Goal: Task Accomplishment & Management: Complete application form

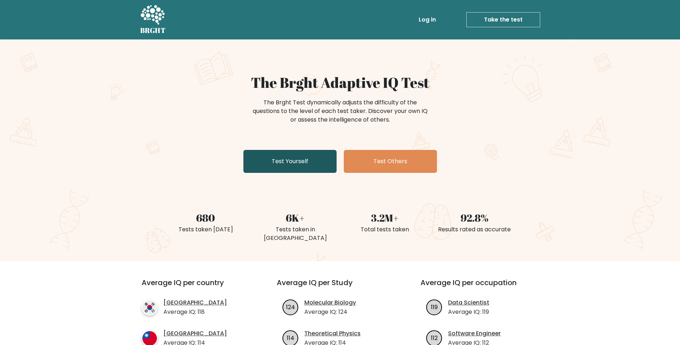
click at [282, 159] on link "Test Yourself" at bounding box center [289, 161] width 93 height 23
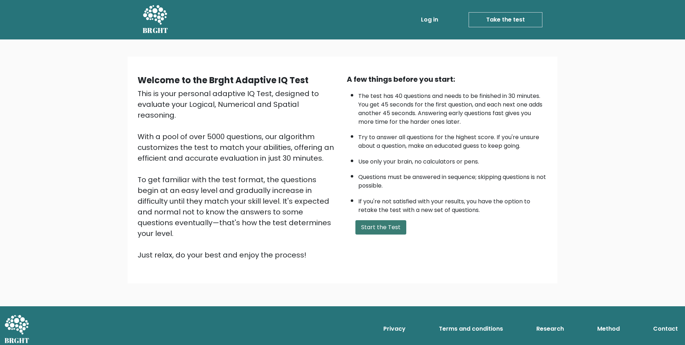
click at [369, 226] on button "Start the Test" at bounding box center [380, 227] width 51 height 14
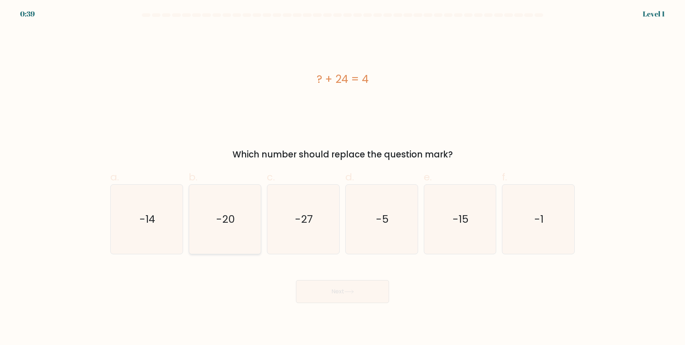
click at [226, 219] on text "-20" at bounding box center [225, 219] width 19 height 14
click at [343, 177] on input "b. -20" at bounding box center [343, 174] width 0 height 5
radio input "true"
click at [319, 296] on button "Next" at bounding box center [342, 291] width 93 height 23
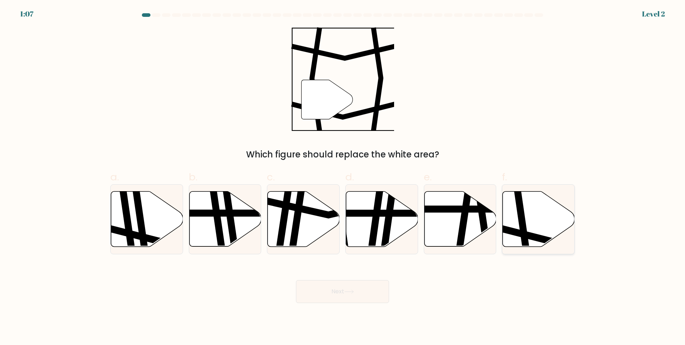
click at [551, 210] on icon at bounding box center [539, 218] width 72 height 55
click at [343, 177] on input "f." at bounding box center [343, 174] width 0 height 5
radio input "true"
click at [373, 291] on button "Next" at bounding box center [342, 291] width 93 height 23
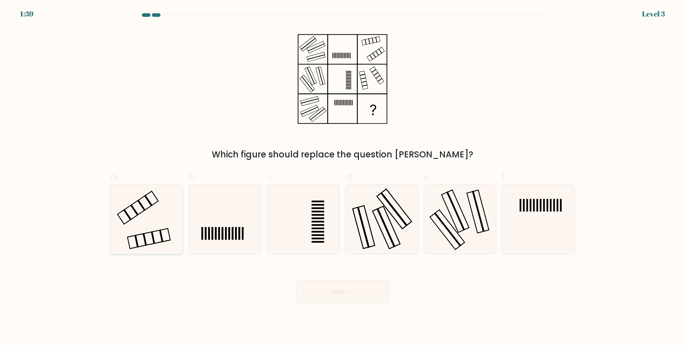
click at [153, 216] on icon at bounding box center [146, 219] width 69 height 69
click at [343, 177] on input "a." at bounding box center [343, 174] width 0 height 5
radio input "true"
click at [320, 288] on button "Next" at bounding box center [342, 291] width 93 height 23
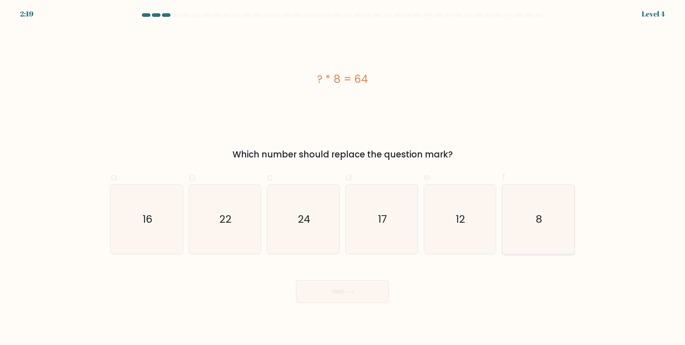
click at [522, 223] on icon "8" at bounding box center [538, 219] width 69 height 69
click at [343, 177] on input "f. 8" at bounding box center [343, 174] width 0 height 5
radio input "true"
click at [359, 292] on button "Next" at bounding box center [342, 291] width 93 height 23
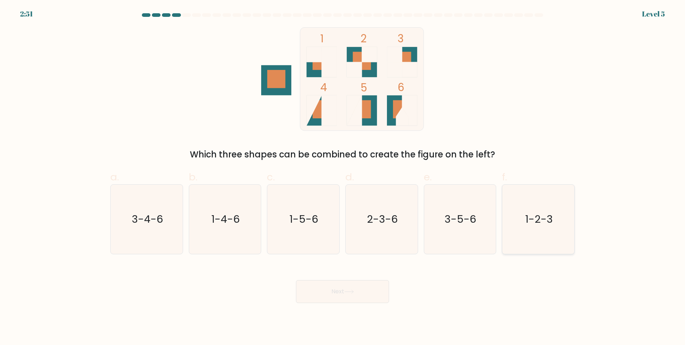
click at [524, 222] on icon "1-2-3" at bounding box center [538, 219] width 69 height 69
click at [343, 177] on input "f. 1-2-3" at bounding box center [343, 174] width 0 height 5
radio input "true"
click at [360, 292] on button "Next" at bounding box center [342, 291] width 93 height 23
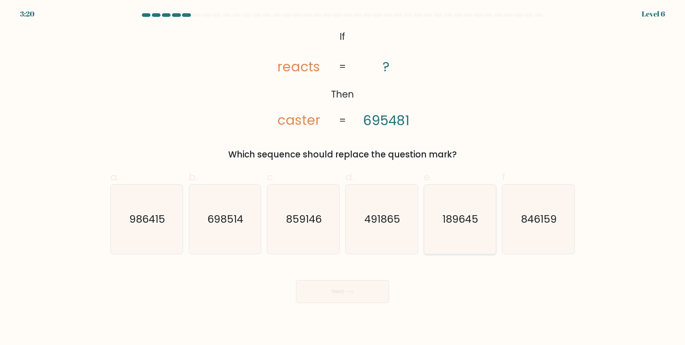
click at [459, 222] on text "189645" at bounding box center [461, 219] width 36 height 14
click at [343, 177] on input "e. 189645" at bounding box center [343, 174] width 0 height 5
radio input "true"
click at [355, 289] on button "Next" at bounding box center [342, 291] width 93 height 23
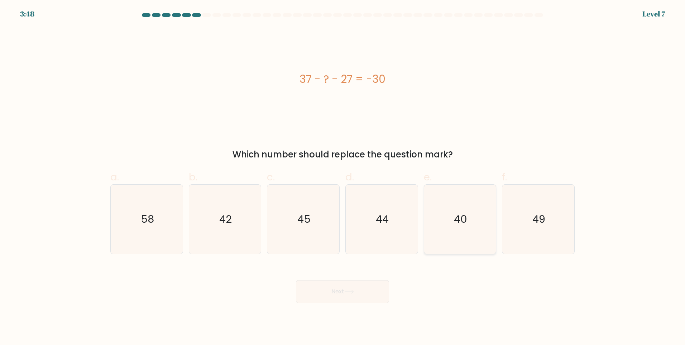
click at [444, 228] on icon "40" at bounding box center [459, 219] width 69 height 69
click at [343, 177] on input "e. 40" at bounding box center [343, 174] width 0 height 5
radio input "true"
click at [352, 284] on button "Next" at bounding box center [342, 291] width 93 height 23
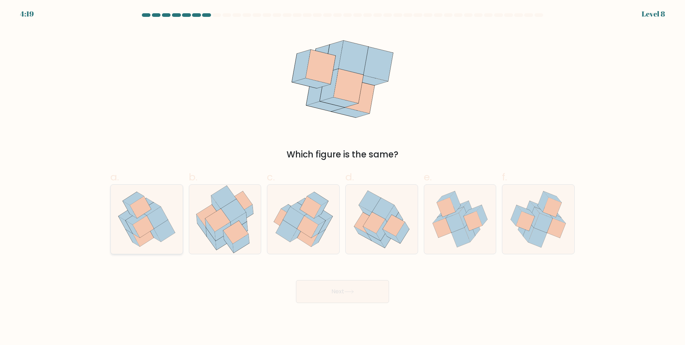
click at [162, 201] on icon at bounding box center [147, 219] width 68 height 69
click at [343, 177] on input "a." at bounding box center [343, 174] width 0 height 5
radio input "true"
click at [368, 296] on button "Next" at bounding box center [342, 291] width 93 height 23
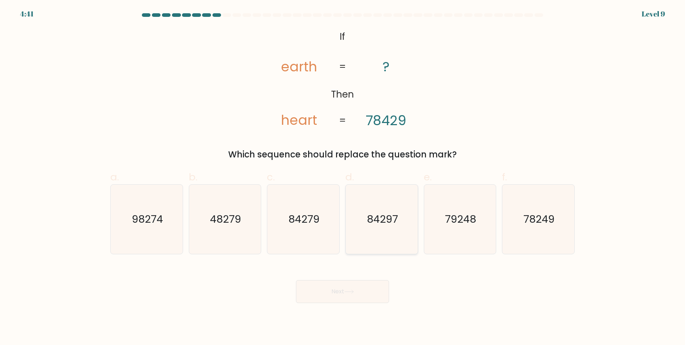
click at [354, 214] on icon "84297" at bounding box center [381, 219] width 69 height 69
click at [343, 177] on input "d. 84297" at bounding box center [343, 174] width 0 height 5
radio input "true"
click at [333, 286] on button "Next" at bounding box center [342, 291] width 93 height 23
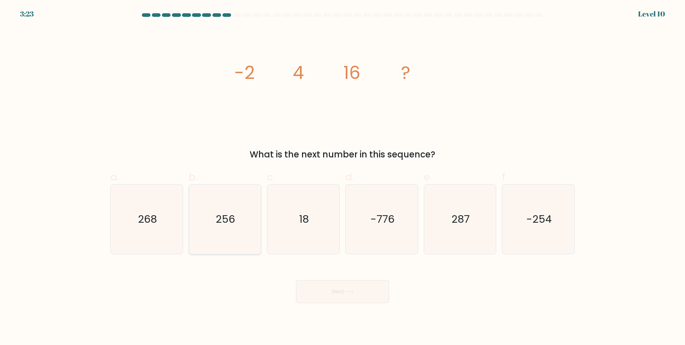
click at [243, 221] on icon "256" at bounding box center [224, 219] width 69 height 69
click at [343, 177] on input "b. 256" at bounding box center [343, 174] width 0 height 5
radio input "true"
click at [329, 287] on button "Next" at bounding box center [342, 291] width 93 height 23
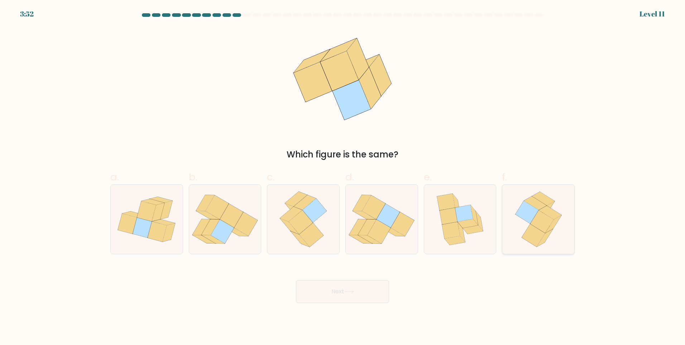
click at [525, 203] on icon at bounding box center [526, 212] width 23 height 23
click at [343, 177] on input "f." at bounding box center [343, 174] width 0 height 5
radio input "true"
click at [345, 291] on button "Next" at bounding box center [342, 291] width 93 height 23
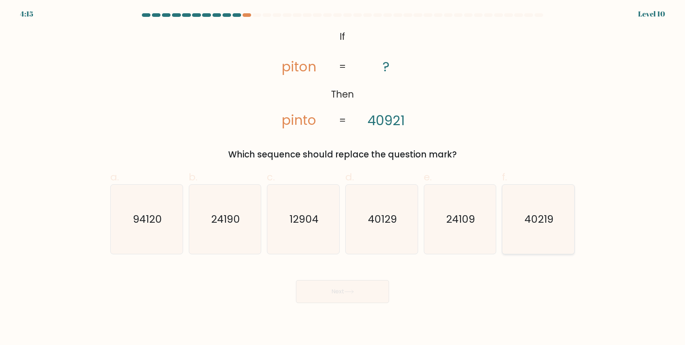
click at [538, 214] on text "40219" at bounding box center [539, 219] width 29 height 14
click at [343, 177] on input "f. 40219" at bounding box center [343, 174] width 0 height 5
radio input "true"
click at [363, 284] on button "Next" at bounding box center [342, 291] width 93 height 23
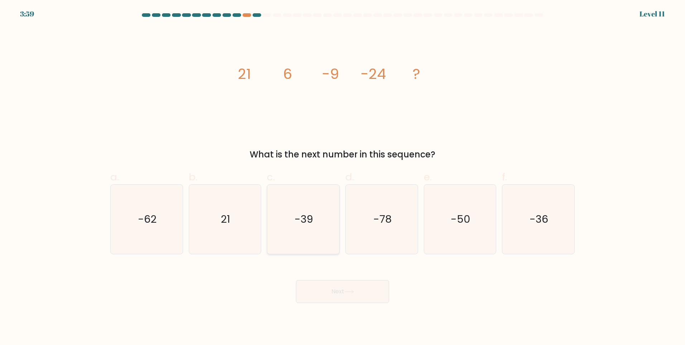
click at [308, 211] on icon "-39" at bounding box center [303, 219] width 69 height 69
click at [343, 177] on input "c. -39" at bounding box center [343, 174] width 0 height 5
radio input "true"
click at [317, 283] on button "Next" at bounding box center [342, 291] width 93 height 23
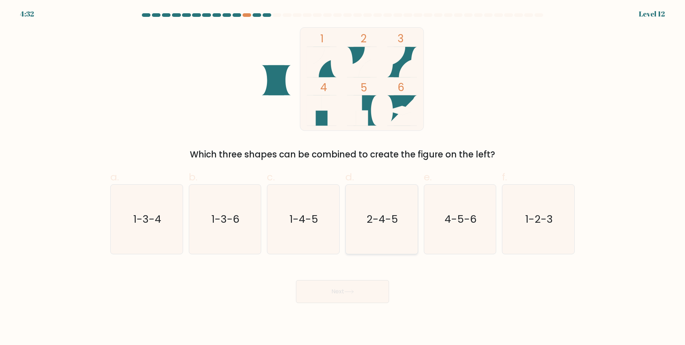
click at [377, 216] on text "2-4-5" at bounding box center [383, 219] width 32 height 14
click at [343, 177] on input "d. 2-4-5" at bounding box center [343, 174] width 0 height 5
radio input "true"
click at [329, 300] on button "Next" at bounding box center [342, 291] width 93 height 23
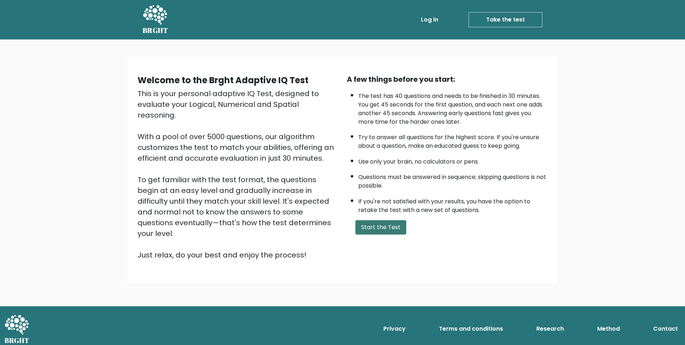
click at [393, 224] on button "Start the Test" at bounding box center [380, 227] width 51 height 14
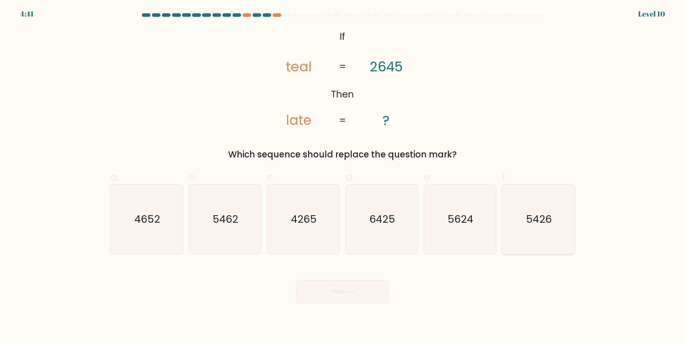
click at [521, 221] on icon "5426" at bounding box center [538, 219] width 69 height 69
click at [343, 177] on input "f. 5426" at bounding box center [343, 174] width 0 height 5
radio input "true"
click at [343, 298] on button "Next" at bounding box center [342, 291] width 93 height 23
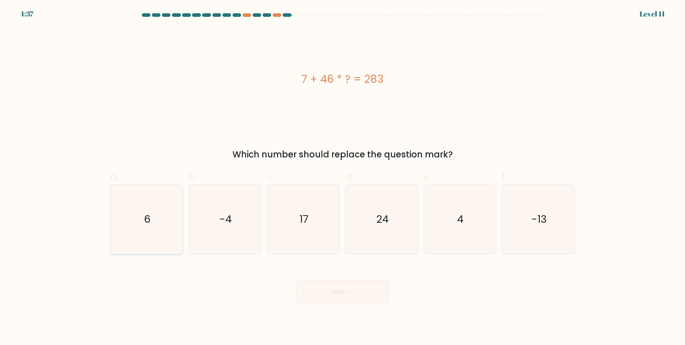
click at [148, 209] on icon "6" at bounding box center [146, 219] width 69 height 69
click at [343, 177] on input "a. 6" at bounding box center [343, 174] width 0 height 5
radio input "true"
click at [318, 289] on button "Next" at bounding box center [342, 291] width 93 height 23
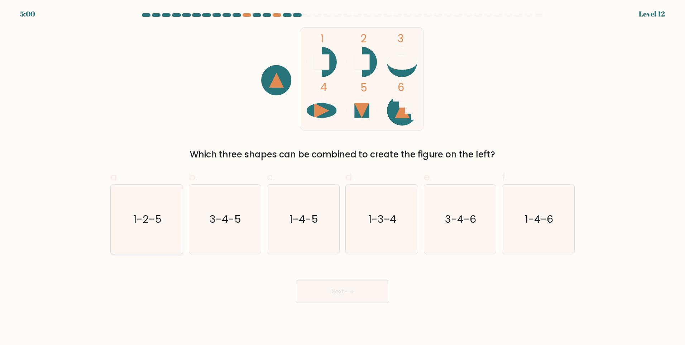
click at [159, 235] on icon "1-2-5" at bounding box center [146, 219] width 69 height 69
click at [343, 177] on input "a. 1-2-5" at bounding box center [343, 174] width 0 height 5
radio input "true"
click at [330, 301] on button "Next" at bounding box center [342, 291] width 93 height 23
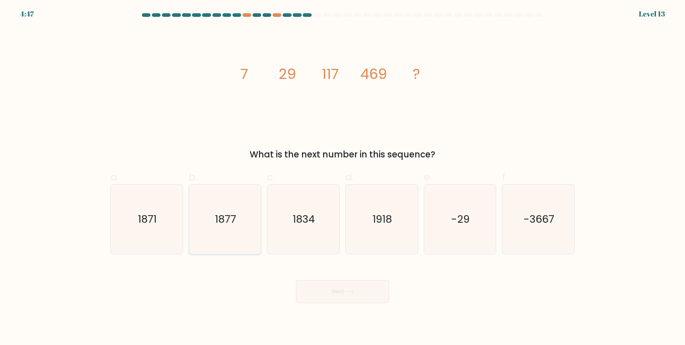
click at [222, 219] on text "1877" at bounding box center [225, 219] width 21 height 14
click at [343, 177] on input "b. 1877" at bounding box center [343, 174] width 0 height 5
radio input "true"
click at [326, 285] on button "Next" at bounding box center [342, 291] width 93 height 23
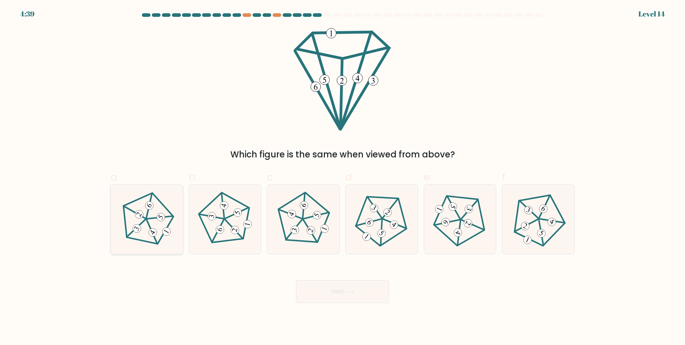
click at [161, 220] on 649 at bounding box center [160, 216] width 11 height 11
click at [343, 177] on input "a." at bounding box center [343, 174] width 0 height 5
radio input "true"
click at [344, 286] on button "Next" at bounding box center [342, 291] width 93 height 23
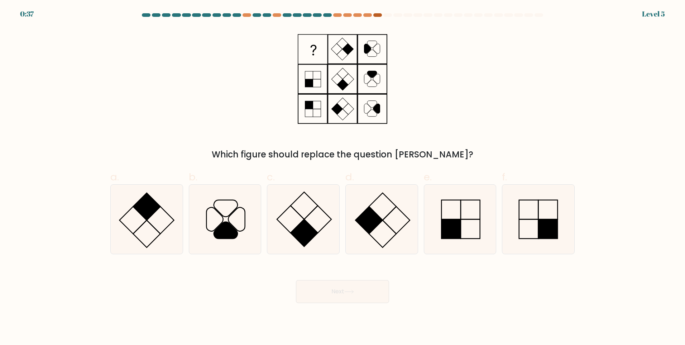
click at [374, 15] on div at bounding box center [377, 15] width 9 height 4
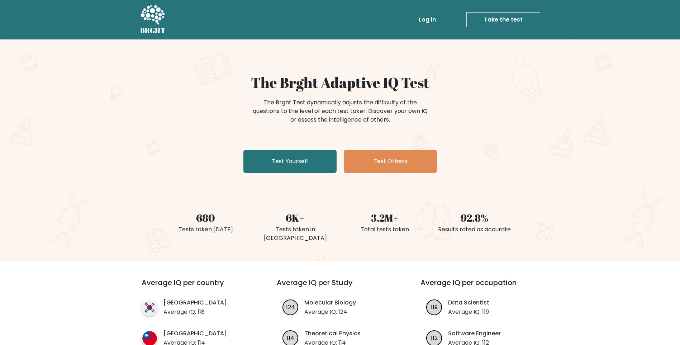
click at [300, 158] on link "Test Yourself" at bounding box center [289, 161] width 93 height 23
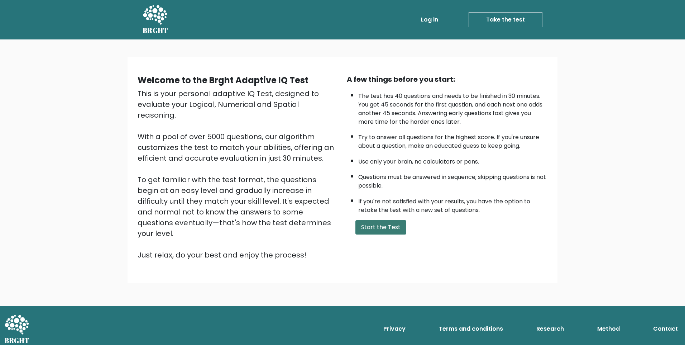
click at [389, 230] on button "Start the Test" at bounding box center [380, 227] width 51 height 14
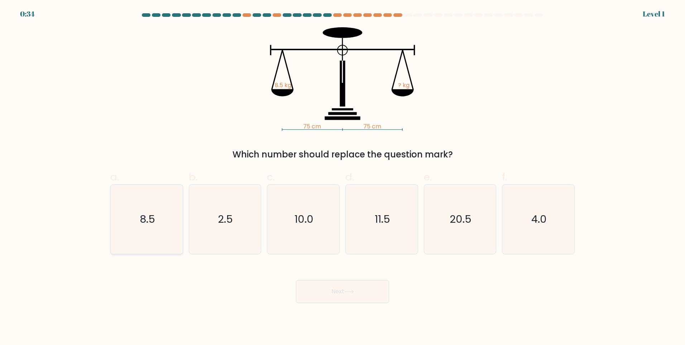
click at [171, 226] on icon "8.5" at bounding box center [146, 219] width 69 height 69
click at [343, 177] on input "a. 8.5" at bounding box center [343, 174] width 0 height 5
radio input "true"
click at [338, 282] on button "Next" at bounding box center [342, 291] width 93 height 23
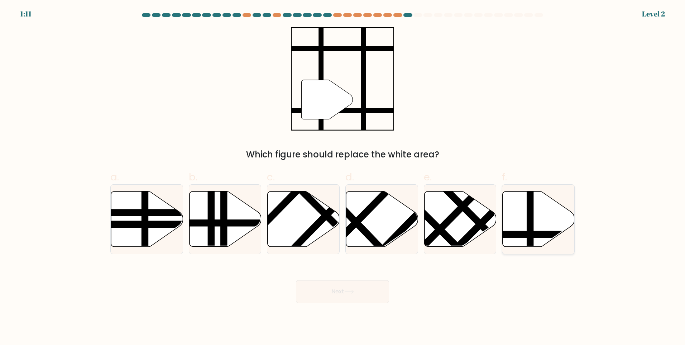
click at [522, 234] on icon at bounding box center [560, 234] width 145 height 0
click at [343, 177] on input "f." at bounding box center [343, 174] width 0 height 5
radio input "true"
click at [379, 284] on button "Next" at bounding box center [342, 291] width 93 height 23
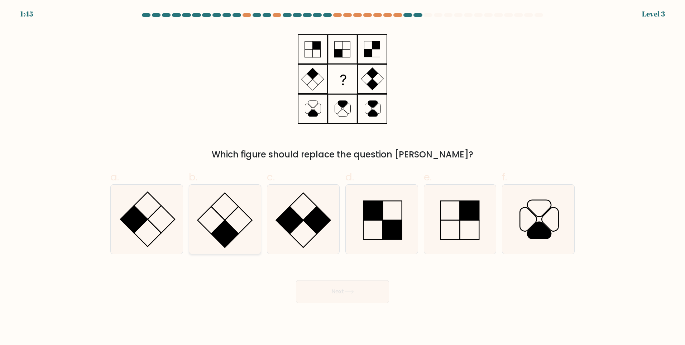
click at [246, 216] on icon at bounding box center [224, 219] width 69 height 69
click at [343, 177] on input "b." at bounding box center [343, 174] width 0 height 5
radio input "true"
click at [325, 294] on button "Next" at bounding box center [342, 291] width 93 height 23
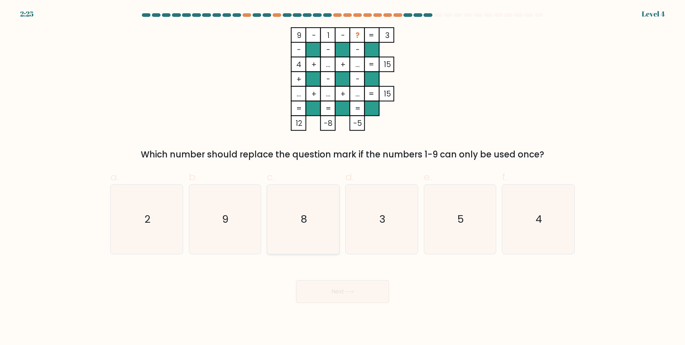
click at [304, 228] on icon "8" at bounding box center [303, 219] width 69 height 69
click at [343, 177] on input "c. 8" at bounding box center [343, 174] width 0 height 5
radio input "true"
click at [324, 285] on button "Next" at bounding box center [342, 291] width 93 height 23
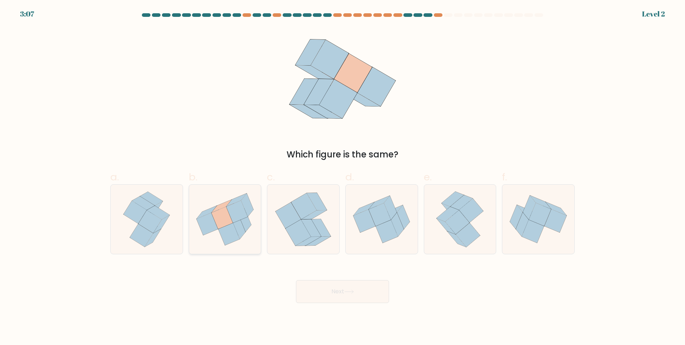
click at [227, 209] on icon at bounding box center [222, 217] width 22 height 22
click at [343, 177] on input "b." at bounding box center [343, 174] width 0 height 5
radio input "true"
click at [367, 286] on button "Next" at bounding box center [342, 291] width 93 height 23
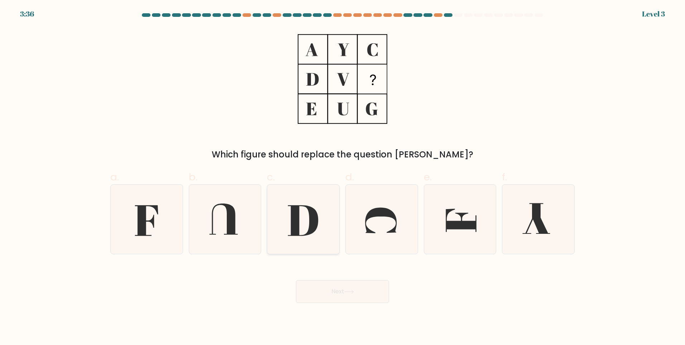
click at [329, 238] on icon at bounding box center [303, 219] width 69 height 69
click at [343, 177] on input "c." at bounding box center [343, 174] width 0 height 5
radio input "true"
click at [355, 297] on button "Next" at bounding box center [342, 291] width 93 height 23
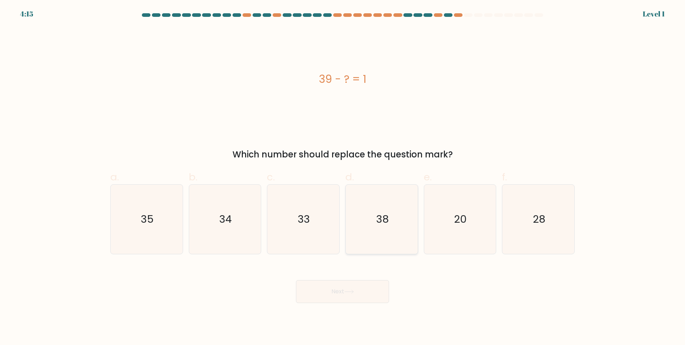
click at [369, 242] on icon "38" at bounding box center [381, 219] width 69 height 69
click at [343, 177] on input "d. 38" at bounding box center [343, 174] width 0 height 5
radio input "true"
click at [362, 283] on button "Next" at bounding box center [342, 291] width 93 height 23
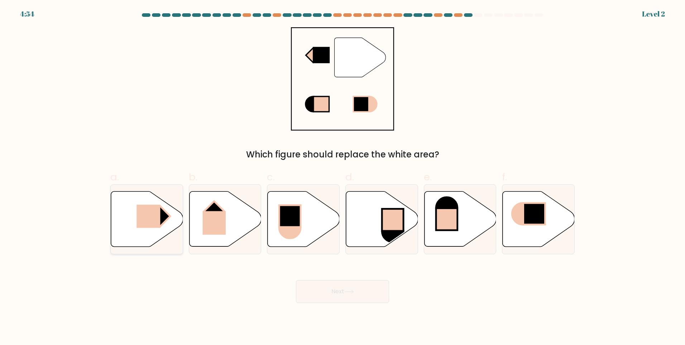
click at [167, 213] on rect at bounding box center [160, 216] width 20 height 20
click at [343, 177] on input "a." at bounding box center [343, 174] width 0 height 5
radio input "true"
drag, startPoint x: 321, startPoint y: 278, endPoint x: 323, endPoint y: 286, distance: 7.9
click at [323, 286] on div "Next" at bounding box center [342, 283] width 473 height 40
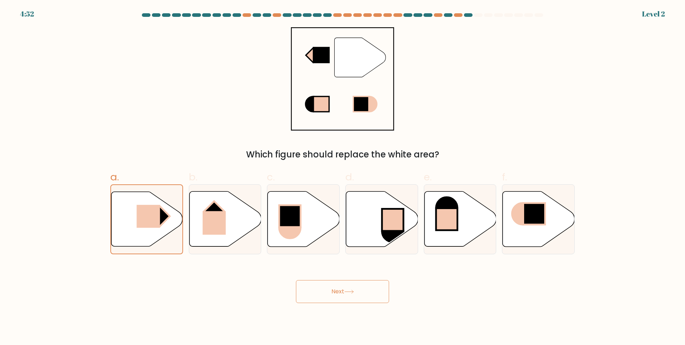
click at [323, 286] on button "Next" at bounding box center [342, 291] width 93 height 23
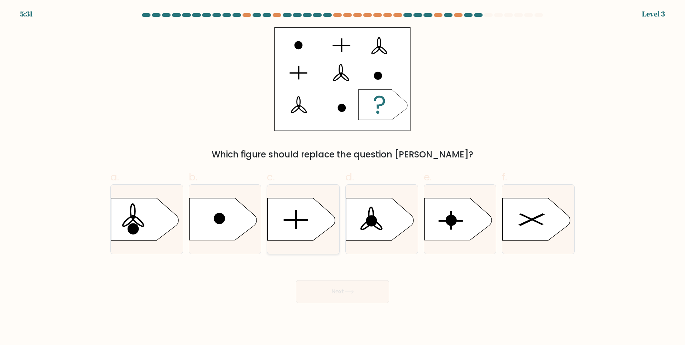
click at [324, 212] on icon at bounding box center [301, 219] width 67 height 42
click at [343, 177] on input "c." at bounding box center [343, 174] width 0 height 5
radio input "true"
click at [358, 301] on button "Next" at bounding box center [342, 291] width 93 height 23
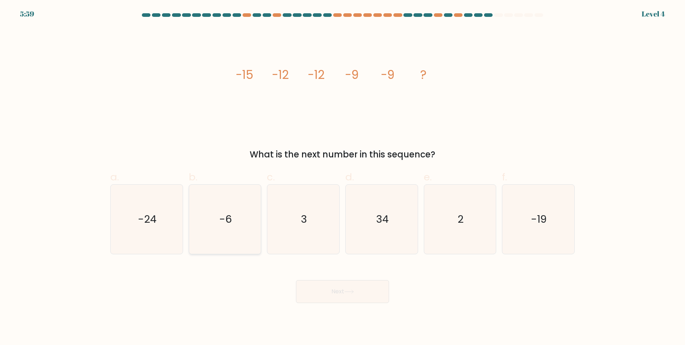
click at [237, 221] on icon "-6" at bounding box center [224, 219] width 69 height 69
click at [343, 177] on input "b. -6" at bounding box center [343, 174] width 0 height 5
radio input "true"
click at [348, 298] on button "Next" at bounding box center [342, 291] width 93 height 23
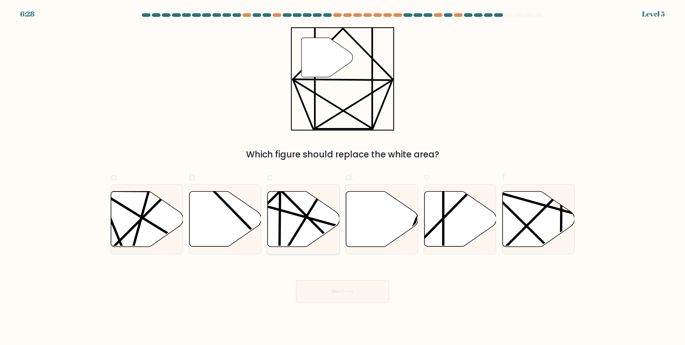
click at [291, 196] on icon at bounding box center [304, 218] width 72 height 55
click at [343, 177] on input "c." at bounding box center [343, 174] width 0 height 5
radio input "true"
click at [360, 284] on button "Next" at bounding box center [342, 291] width 93 height 23
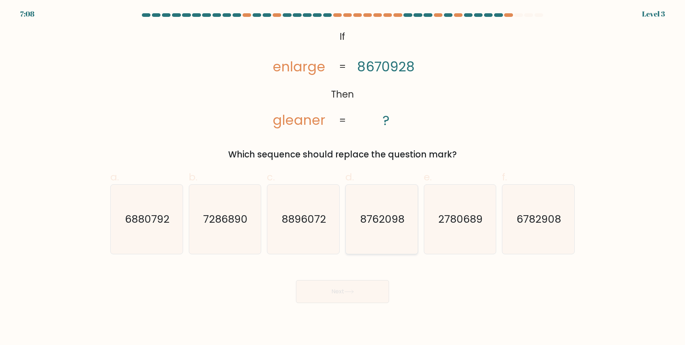
click at [387, 223] on text "8762098" at bounding box center [382, 219] width 44 height 14
click at [343, 177] on input "d. 8762098" at bounding box center [343, 174] width 0 height 5
radio input "true"
click at [352, 285] on button "Next" at bounding box center [342, 291] width 93 height 23
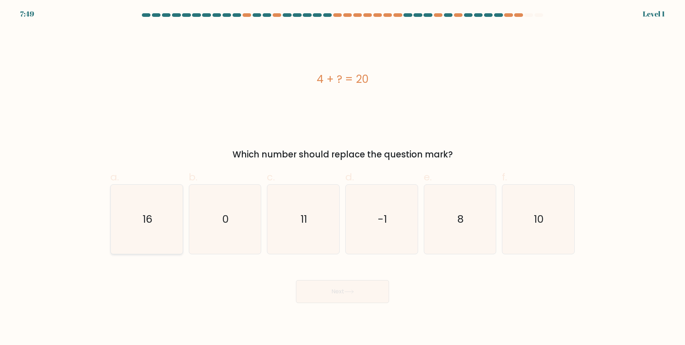
click at [132, 227] on icon "16" at bounding box center [146, 219] width 69 height 69
click at [343, 177] on input "a. 16" at bounding box center [343, 174] width 0 height 5
radio input "true"
click at [324, 284] on button "Next" at bounding box center [342, 291] width 93 height 23
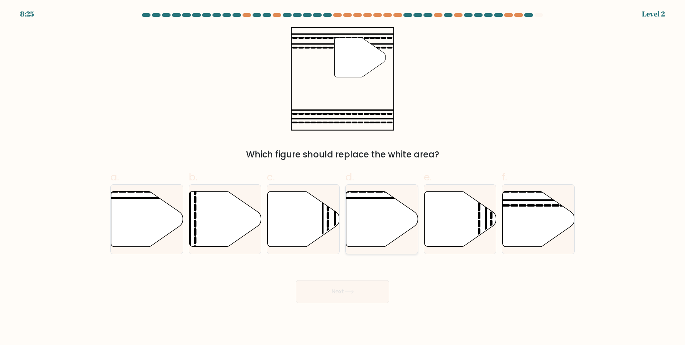
click at [393, 227] on icon at bounding box center [382, 218] width 72 height 55
click at [343, 177] on input "d." at bounding box center [343, 174] width 0 height 5
radio input "true"
click at [538, 211] on icon at bounding box center [539, 218] width 72 height 55
click at [343, 177] on input "f." at bounding box center [343, 174] width 0 height 5
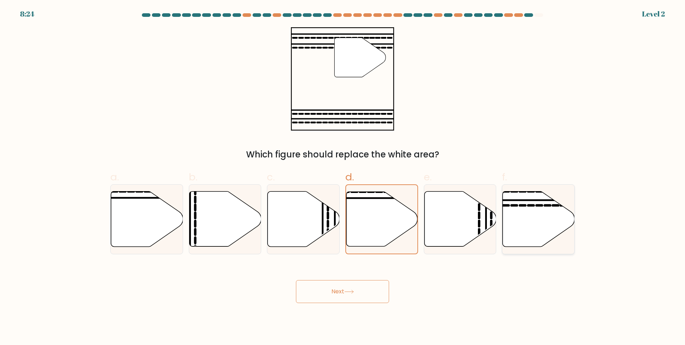
radio input "true"
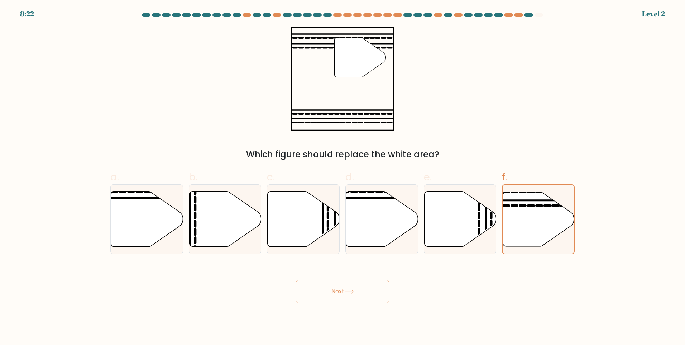
click at [374, 300] on button "Next" at bounding box center [342, 291] width 93 height 23
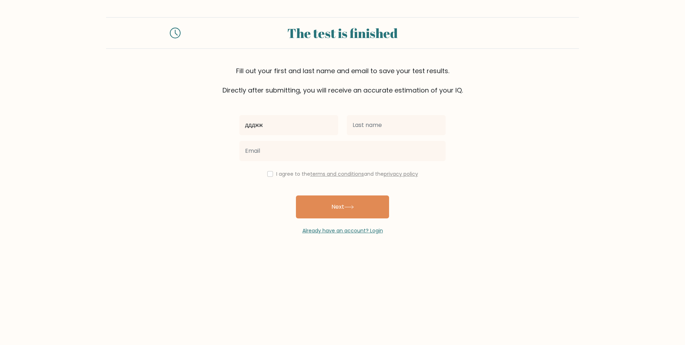
type input "ддджж"
click at [388, 124] on input "text" at bounding box center [396, 125] width 99 height 20
type input "ддд"
click at [355, 151] on input "email" at bounding box center [342, 151] width 206 height 20
click at [454, 229] on form "The test is finished Fill out your first and last name and email to save your t…" at bounding box center [342, 125] width 685 height 217
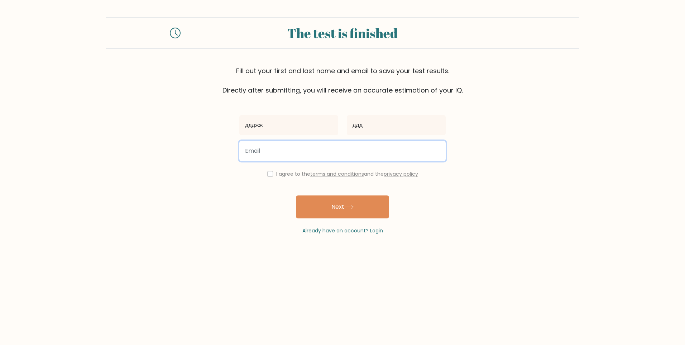
click at [340, 158] on input "email" at bounding box center [342, 151] width 206 height 20
type input "fewgertur@gmail.com"
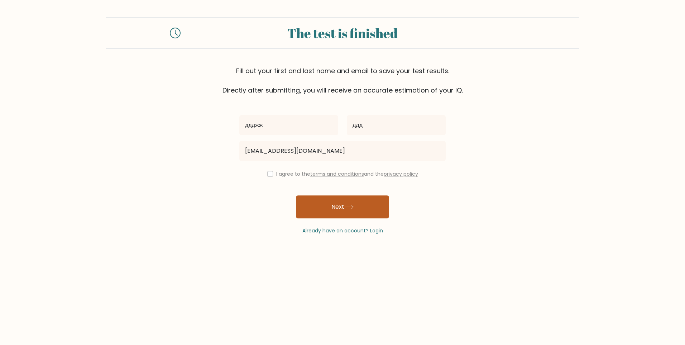
click at [329, 203] on button "Next" at bounding box center [342, 206] width 93 height 23
click at [270, 171] on input "checkbox" at bounding box center [270, 174] width 6 height 6
checkbox input "true"
click at [307, 201] on button "Next" at bounding box center [342, 206] width 93 height 23
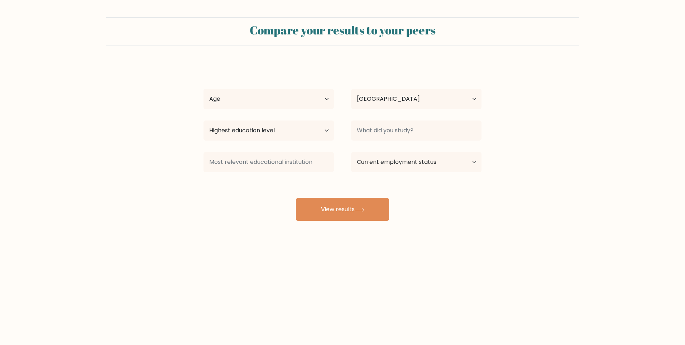
select select "RU"
click at [319, 94] on select "Age Under [DEMOGRAPHIC_DATA] [DEMOGRAPHIC_DATA] [DEMOGRAPHIC_DATA] [DEMOGRAPHIC…" at bounding box center [269, 99] width 130 height 20
select select "65_plus"
click at [204, 89] on select "Age Under [DEMOGRAPHIC_DATA] [DEMOGRAPHIC_DATA] [DEMOGRAPHIC_DATA] [DEMOGRAPHIC…" at bounding box center [269, 99] width 130 height 20
click at [389, 130] on input at bounding box center [416, 130] width 130 height 20
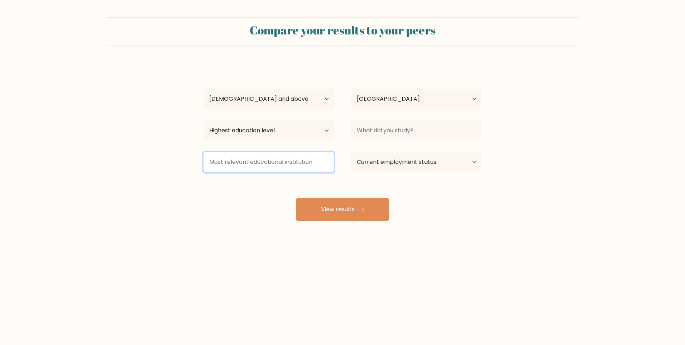
click at [287, 163] on input at bounding box center [269, 162] width 130 height 20
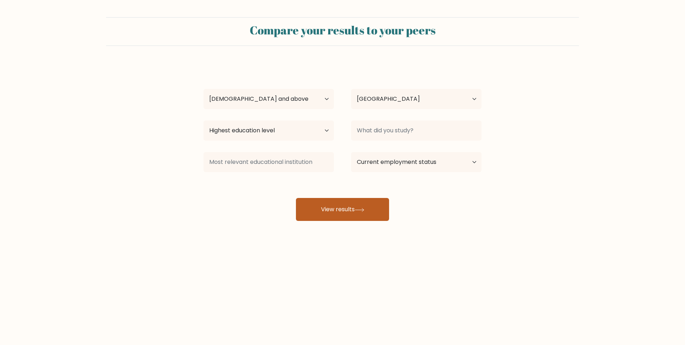
drag, startPoint x: 331, startPoint y: 223, endPoint x: 333, endPoint y: 213, distance: 10.1
click at [333, 213] on div "Compare your results to your peers ддджж ддд Age Under [DEMOGRAPHIC_DATA] [DEMO…" at bounding box center [342, 136] width 685 height 272
click at [333, 213] on button "View results" at bounding box center [342, 209] width 93 height 23
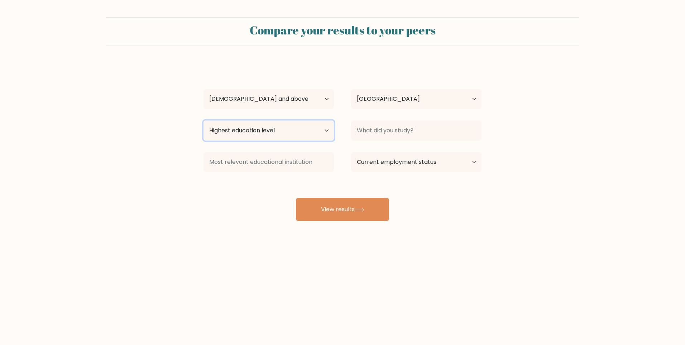
click at [309, 131] on select "Highest education level No schooling Primary Lower Secondary Upper Secondary Oc…" at bounding box center [269, 130] width 130 height 20
select select "primary"
click at [204, 120] on select "Highest education level No schooling Primary Lower Secondary Upper Secondary Oc…" at bounding box center [269, 130] width 130 height 20
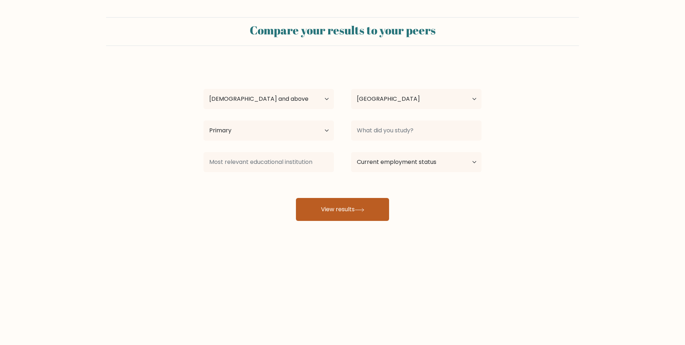
click at [335, 214] on button "View results" at bounding box center [342, 209] width 93 height 23
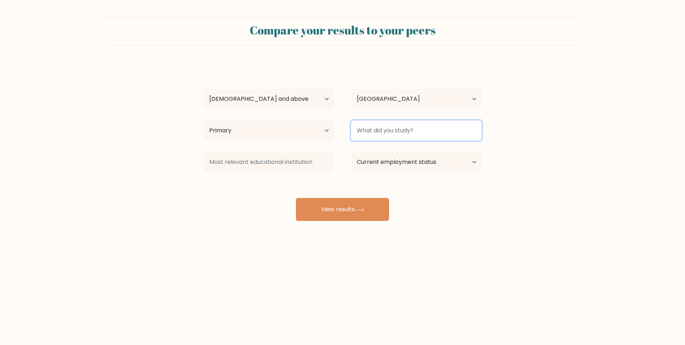
click at [392, 130] on input at bounding box center [416, 130] width 130 height 20
type input "жж"
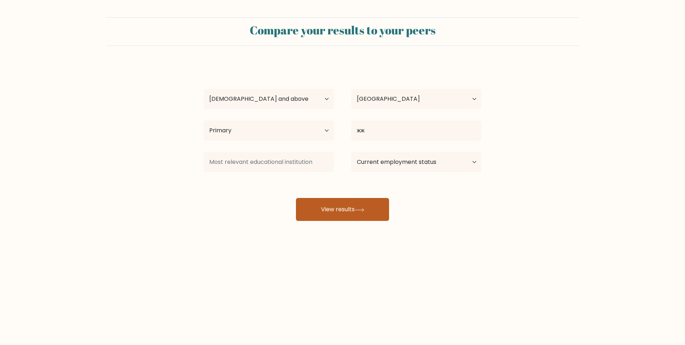
click at [372, 210] on button "View results" at bounding box center [342, 209] width 93 height 23
type input "ж"
click at [338, 207] on button "View results" at bounding box center [342, 209] width 93 height 23
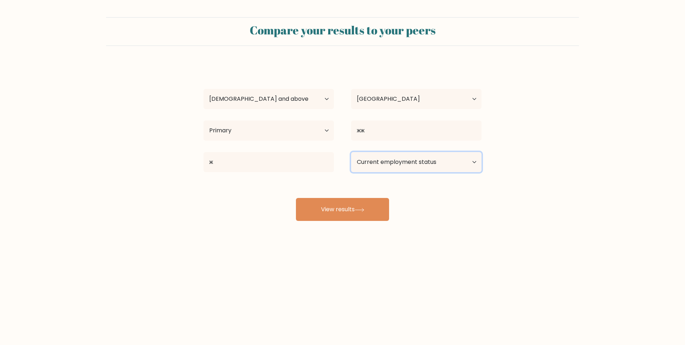
click at [472, 164] on select "Current employment status Employed Student Retired Other / prefer not to answer" at bounding box center [416, 162] width 130 height 20
select select "employed"
click at [351, 152] on select "Current employment status Employed Student Retired Other / prefer not to answer" at bounding box center [416, 162] width 130 height 20
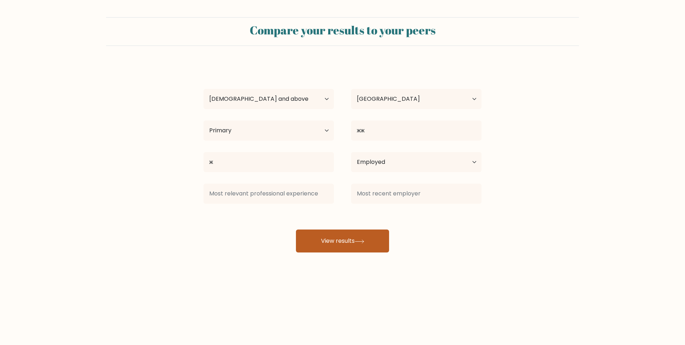
click at [363, 209] on div "ддджж ддд Age Under 18 years old 18-24 years old 25-34 years old 35-44 years ol…" at bounding box center [342, 157] width 287 height 189
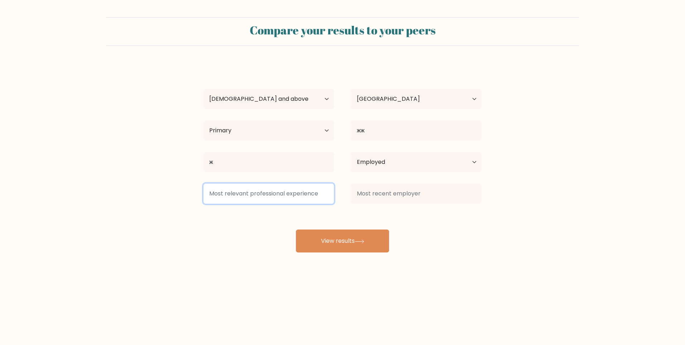
click at [286, 200] on input at bounding box center [269, 193] width 130 height 20
type input "ддд"
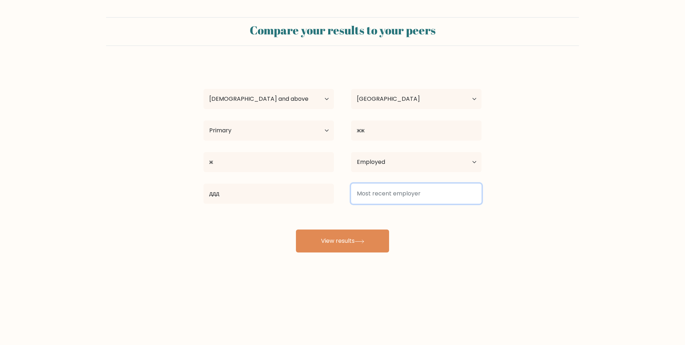
click at [390, 192] on input at bounding box center [416, 193] width 130 height 20
type input "дд"
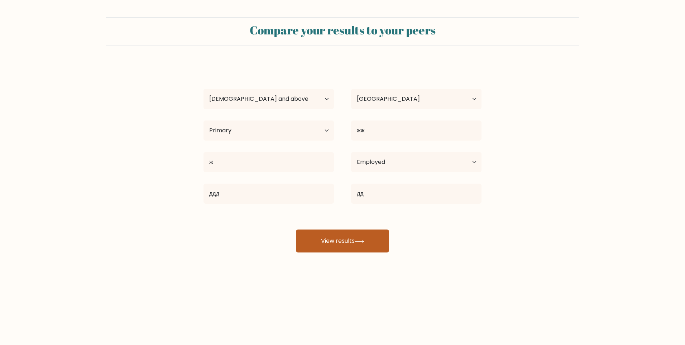
click at [369, 249] on button "View results" at bounding box center [342, 240] width 93 height 23
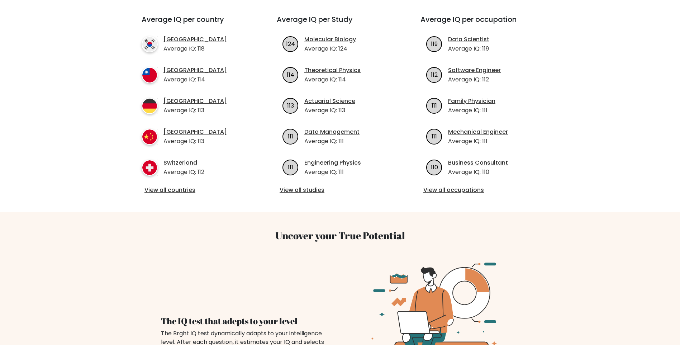
scroll to position [274, 0]
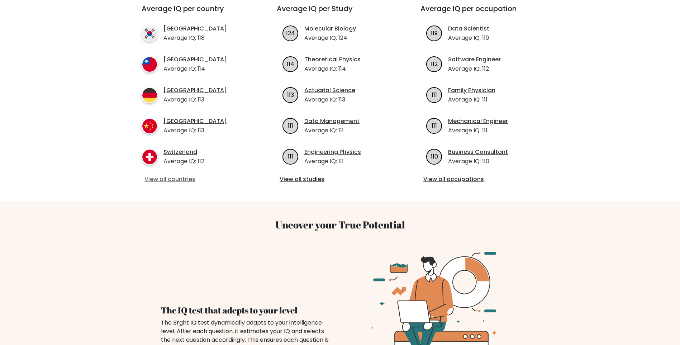
click at [188, 175] on link "View all countries" at bounding box center [196, 179] width 104 height 9
click at [309, 175] on link "View all studies" at bounding box center [340, 179] width 121 height 9
click at [457, 175] on link "View all occupations" at bounding box center [483, 179] width 121 height 9
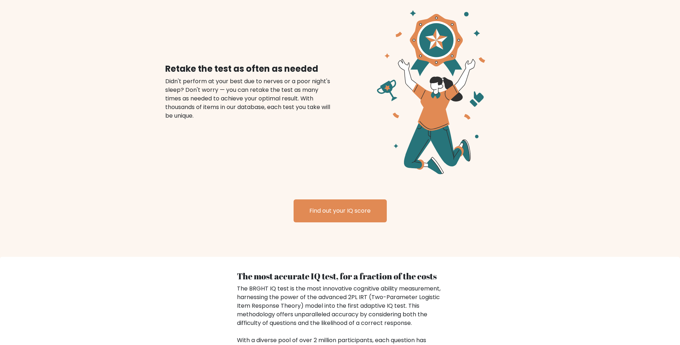
scroll to position [837, 0]
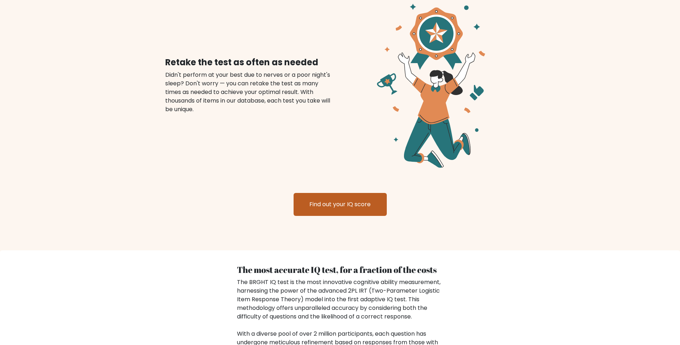
click at [382, 200] on link "Find out your IQ score" at bounding box center [339, 204] width 93 height 23
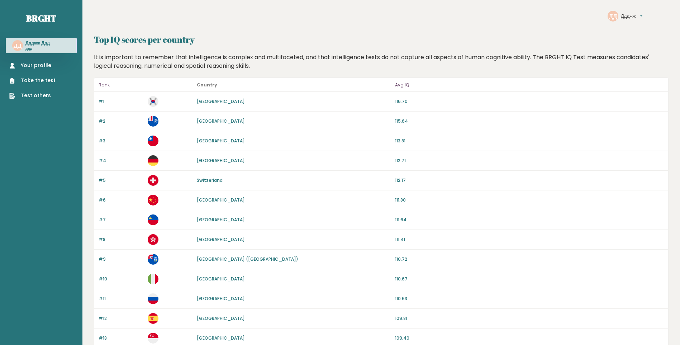
scroll to position [65, 0]
